Goal: Navigation & Orientation: Find specific page/section

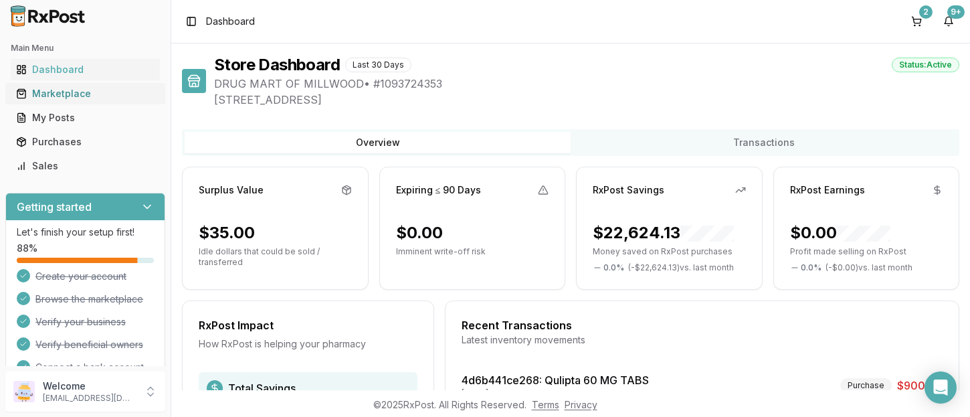
click at [58, 92] on div "Marketplace" at bounding box center [85, 93] width 138 height 13
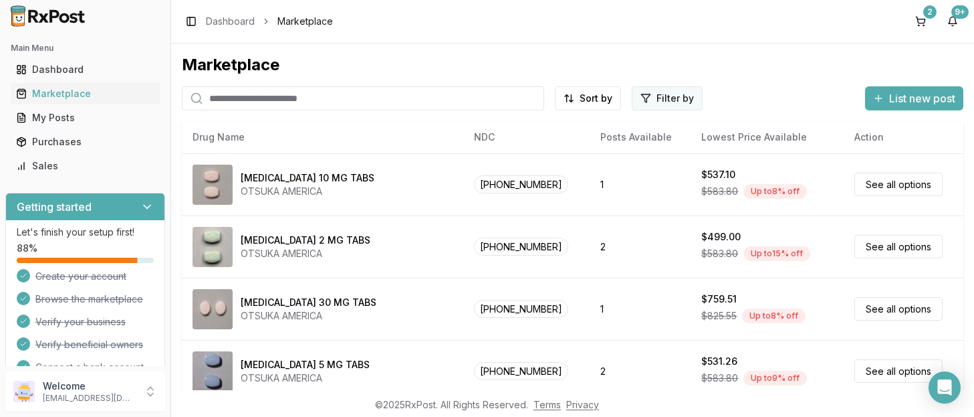
click at [653, 101] on html "Main Menu Dashboard Marketplace My Posts Purchases Sales Getting started Let's …" at bounding box center [487, 208] width 974 height 417
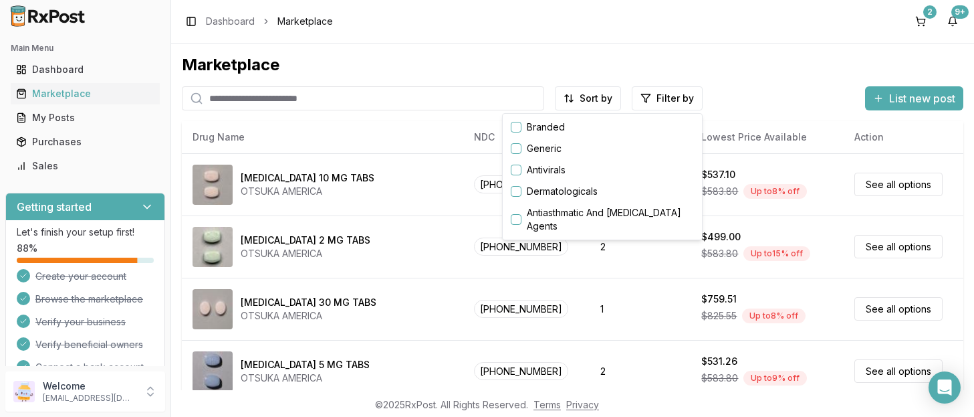
click at [513, 130] on button "button" at bounding box center [516, 127] width 11 height 11
click at [516, 127] on button "button" at bounding box center [516, 127] width 11 height 11
click at [515, 125] on button "button" at bounding box center [516, 127] width 11 height 11
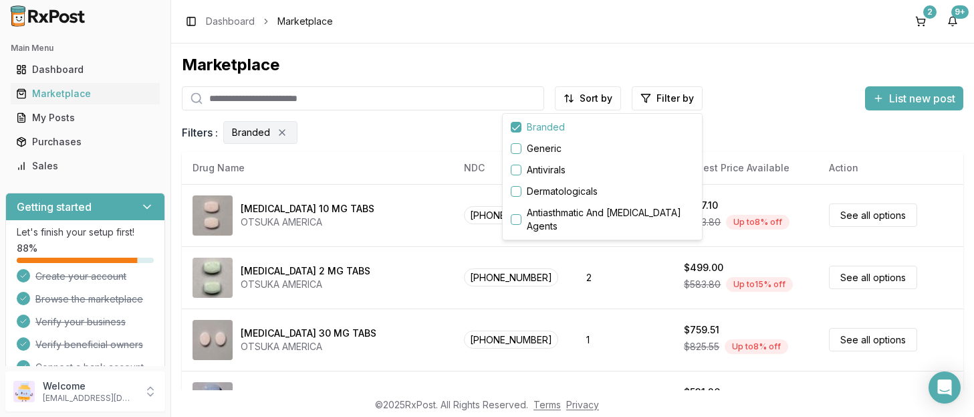
click at [433, 231] on html "Main Menu Dashboard Marketplace My Posts Purchases Sales Getting started Let's …" at bounding box center [487, 208] width 974 height 417
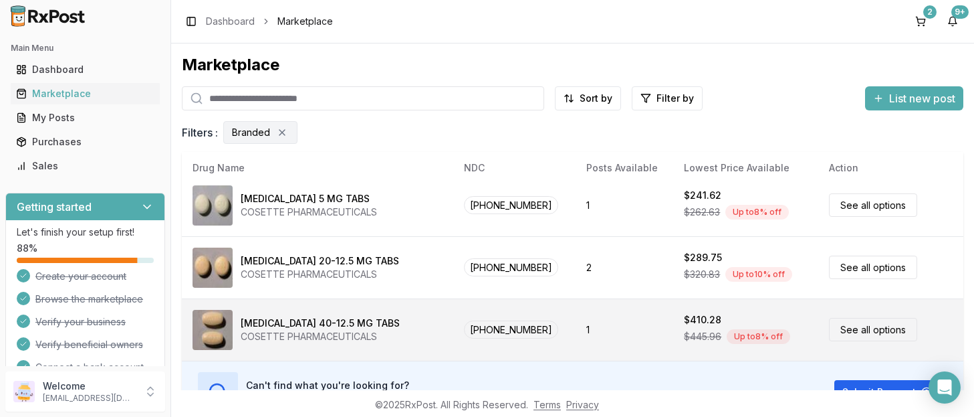
scroll to position [79, 0]
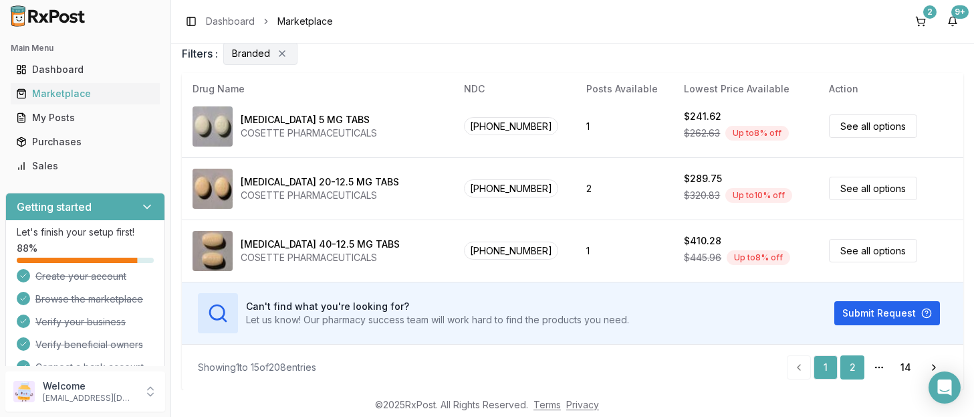
click at [855, 362] on link "2" at bounding box center [853, 367] width 24 height 24
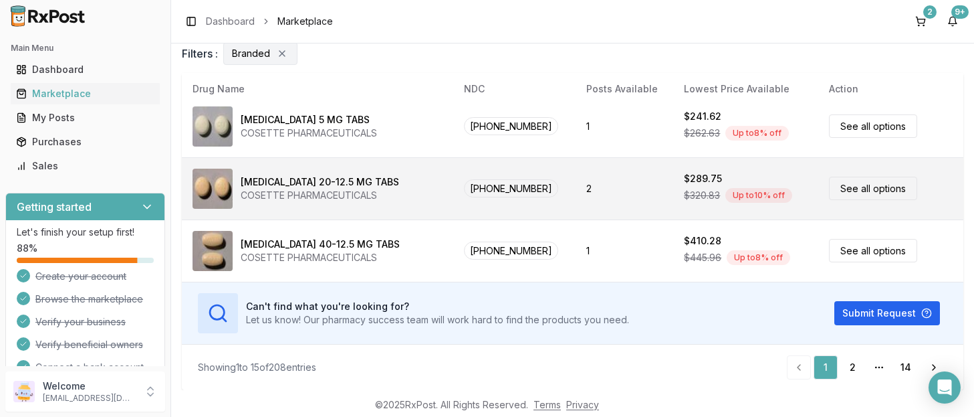
scroll to position [0, 0]
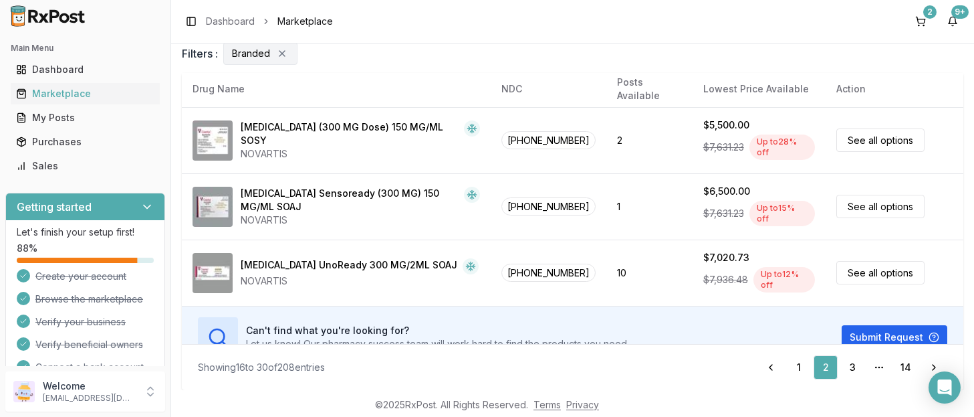
scroll to position [768, 0]
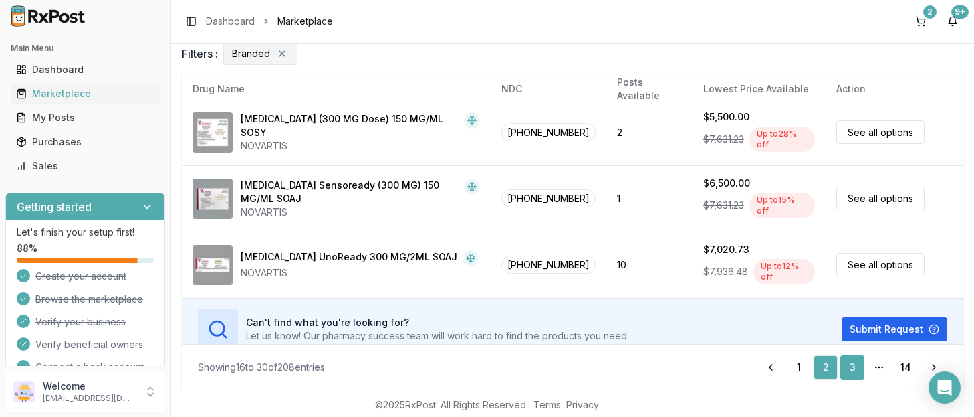
click at [854, 369] on link "3" at bounding box center [853, 367] width 24 height 24
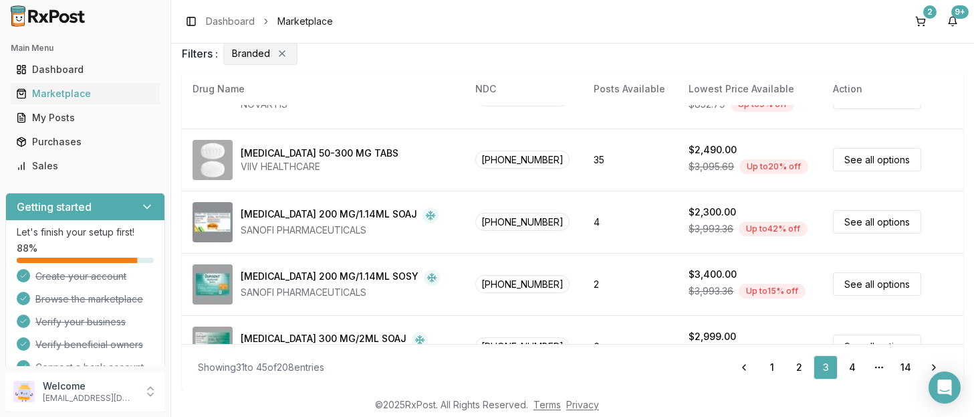
scroll to position [756, 0]
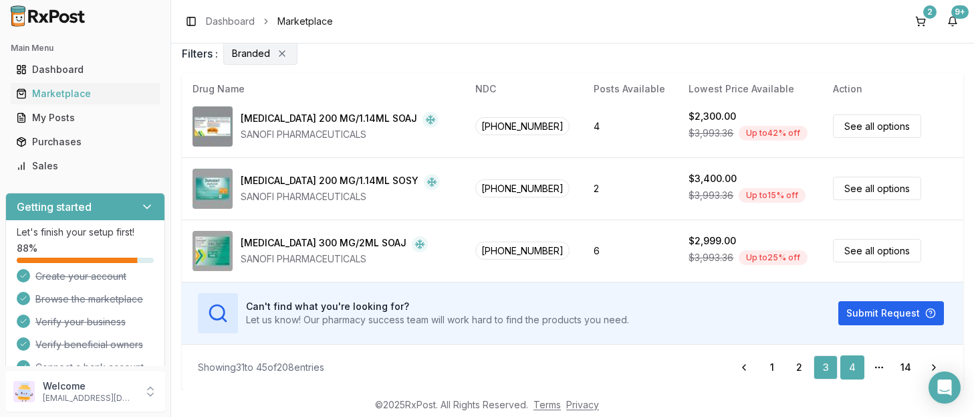
click at [849, 363] on link "4" at bounding box center [853, 367] width 24 height 24
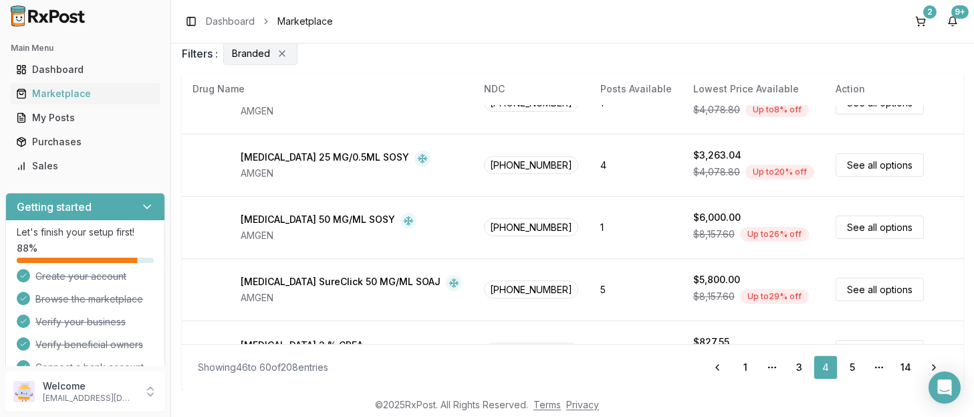
scroll to position [347, 0]
